Goal: Task Accomplishment & Management: Manage account settings

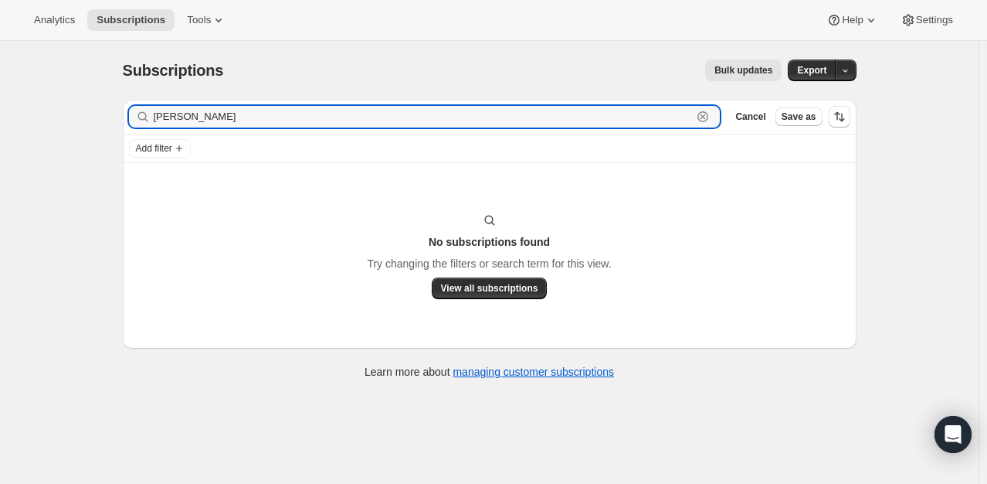
drag, startPoint x: 250, startPoint y: 120, endPoint x: 108, endPoint y: 97, distance: 143.9
click at [108, 97] on div "Subscriptions. This page is ready Subscriptions Bulk updates More actions Bulk …" at bounding box center [489, 218] width 771 height 354
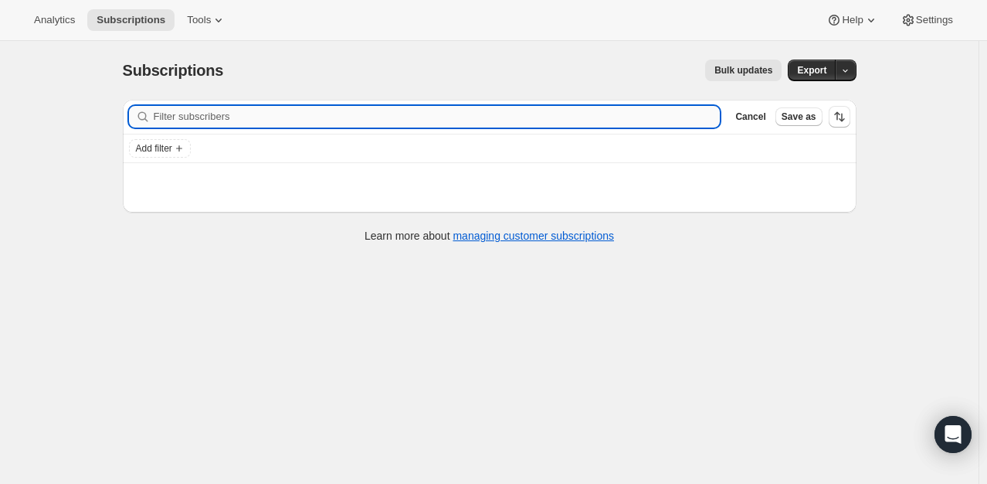
paste input "[PERSON_NAME][EMAIL_ADDRESS][DOMAIN_NAME]"
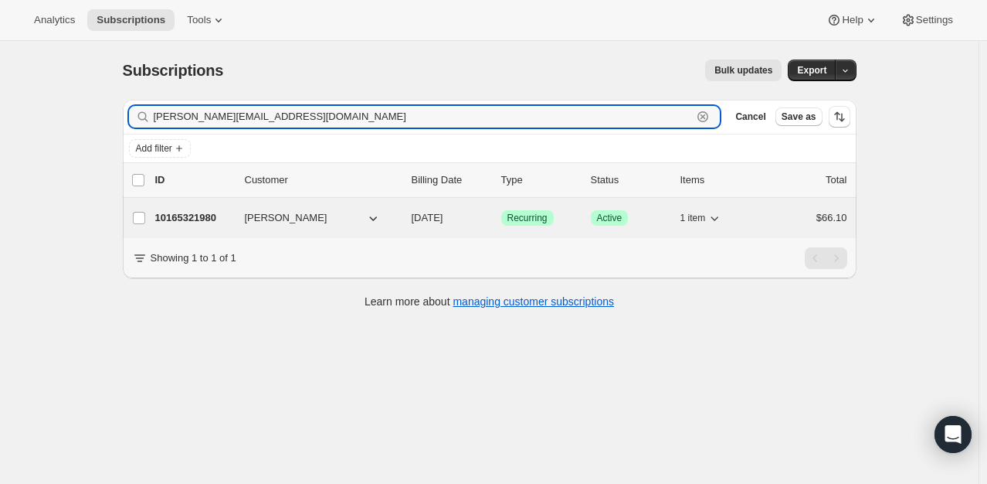
type input "[PERSON_NAME][EMAIL_ADDRESS][DOMAIN_NAME]"
click at [200, 215] on p "10165321980" at bounding box center [193, 217] width 77 height 15
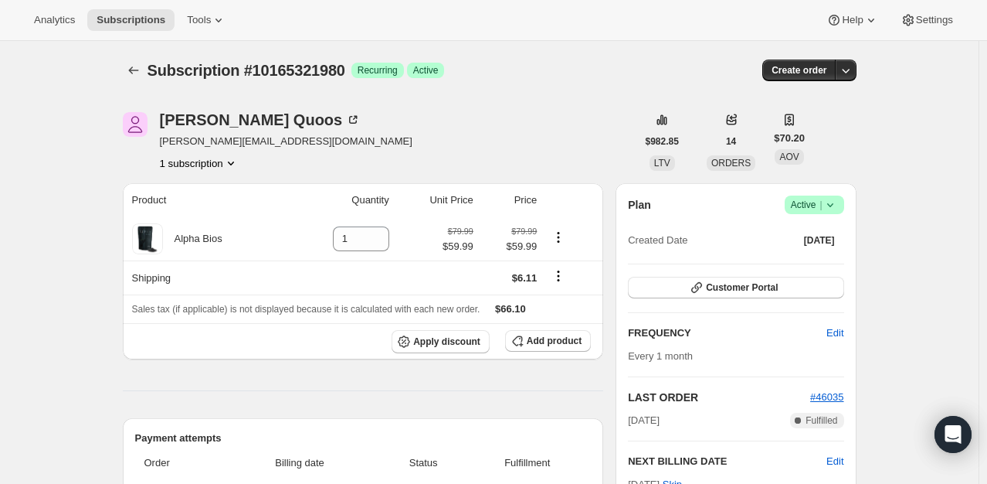
click at [812, 209] on span "Active |" at bounding box center [814, 204] width 47 height 15
click at [847, 273] on div "Pause subscription Cancel subscription" at bounding box center [819, 248] width 106 height 60
click at [844, 269] on button "Cancel subscription" at bounding box center [819, 261] width 97 height 25
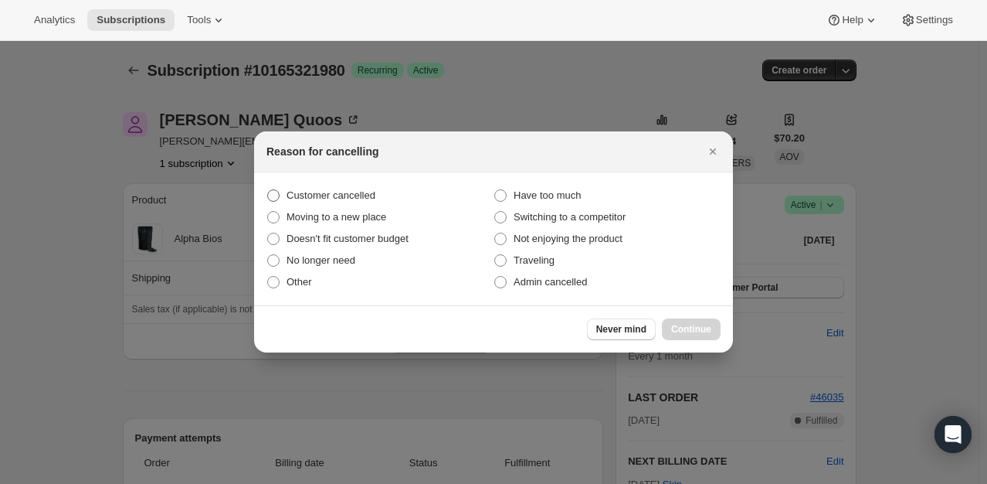
click at [303, 195] on span "Customer cancelled" at bounding box center [331, 195] width 89 height 12
click at [268, 190] on input "Customer cancelled" at bounding box center [267, 189] width 1 height 1
radio input "true"
click at [710, 329] on span "Continue" at bounding box center [691, 329] width 40 height 12
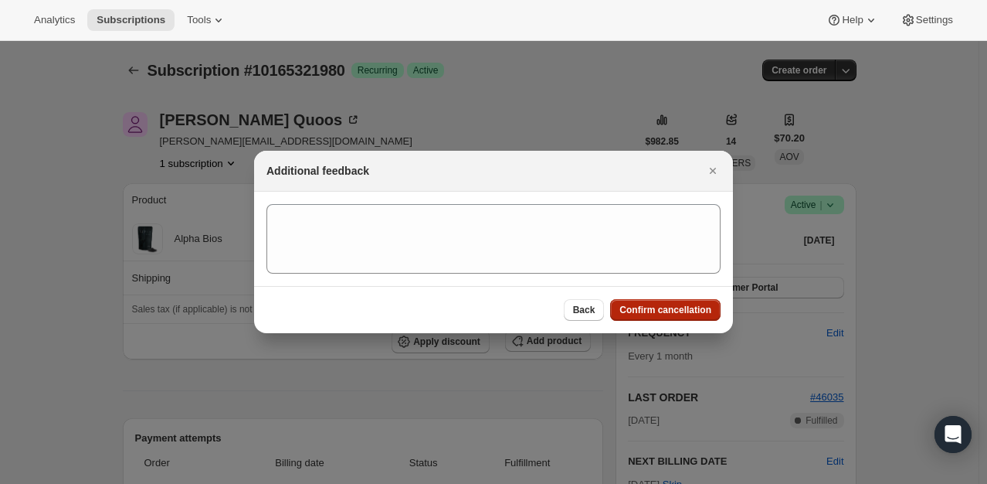
click at [656, 317] on button "Confirm cancellation" at bounding box center [665, 310] width 110 height 22
